Goal: Book appointment/travel/reservation

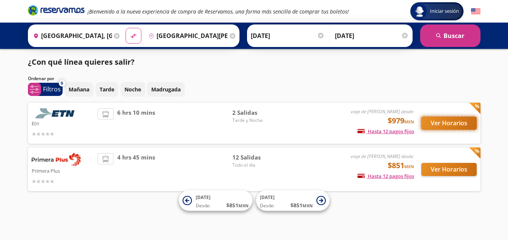
click at [459, 123] on button "Ver Horarios" at bounding box center [448, 123] width 55 height 13
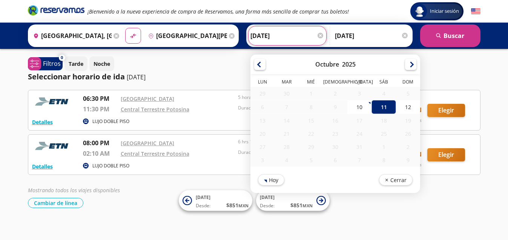
click at [300, 36] on input "[DATE]" at bounding box center [287, 35] width 74 height 19
click at [408, 67] on div at bounding box center [410, 63] width 11 height 11
click at [407, 64] on div at bounding box center [410, 63] width 11 height 11
click at [287, 36] on input "[DATE]" at bounding box center [287, 35] width 74 height 19
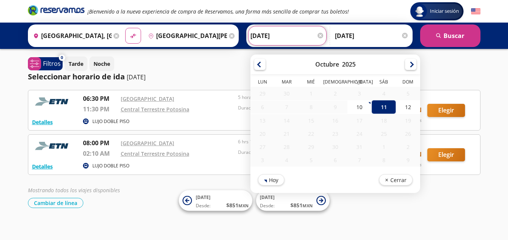
click at [340, 66] on div "[DATE]" at bounding box center [335, 65] width 170 height 20
click at [409, 67] on div at bounding box center [410, 63] width 11 height 11
click at [393, 176] on button "Cerrar" at bounding box center [395, 178] width 34 height 11
click at [286, 35] on input "[DATE]" at bounding box center [287, 35] width 74 height 19
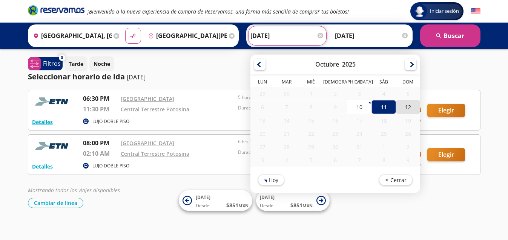
click at [406, 104] on div "12" at bounding box center [407, 107] width 24 height 14
type input "[DATE]"
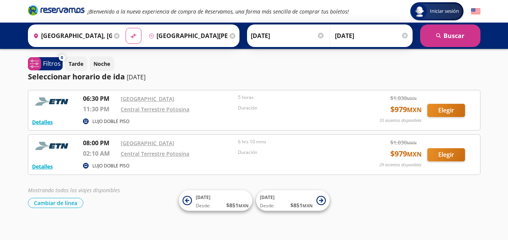
click at [277, 34] on input "[DATE]" at bounding box center [288, 35] width 74 height 19
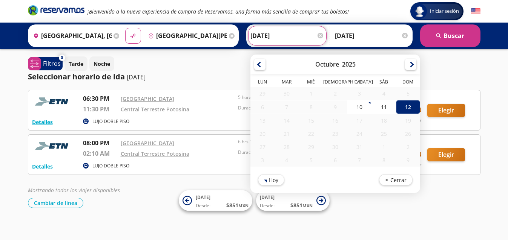
click at [407, 70] on div "[DATE]" at bounding box center [335, 65] width 170 height 20
click at [411, 62] on div at bounding box center [410, 63] width 11 height 11
